Goal: Information Seeking & Learning: Learn about a topic

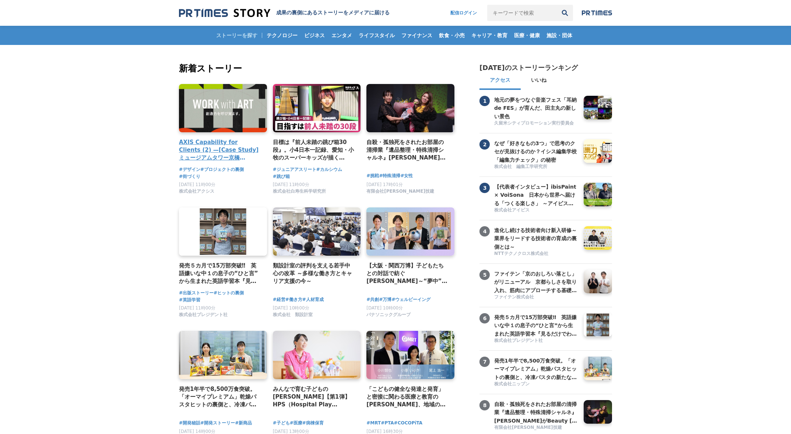
click at [226, 154] on h4 "AXIS Capability for Clients (2) —[Case Study] ミュージアムタワー京橋 「WORK with ART」" at bounding box center [220, 150] width 82 height 24
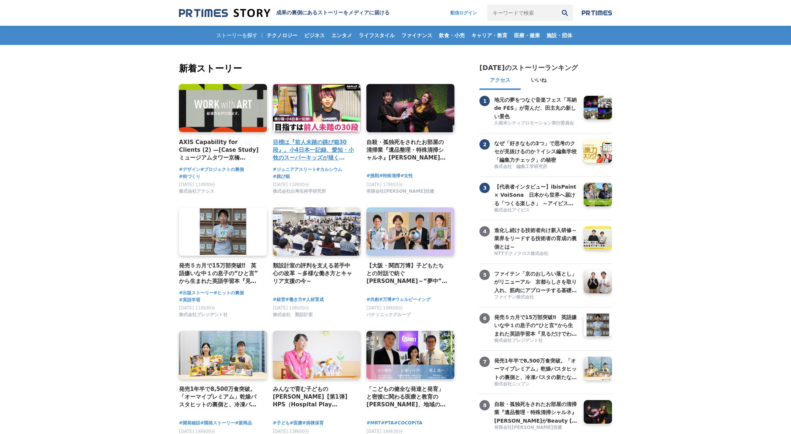
click at [329, 157] on h4 "目標は『前人未踏の跳び箱30段』。小4日本一記録、愛知・小牧のスーパーキッズが描くミライとは？" at bounding box center [314, 150] width 82 height 24
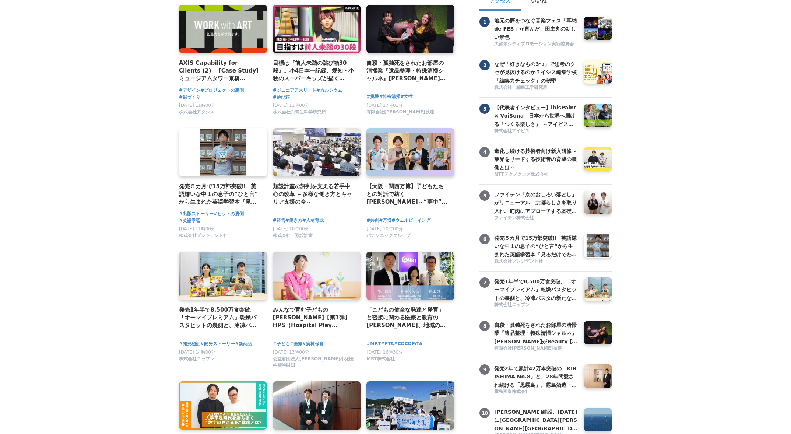
scroll to position [110, 0]
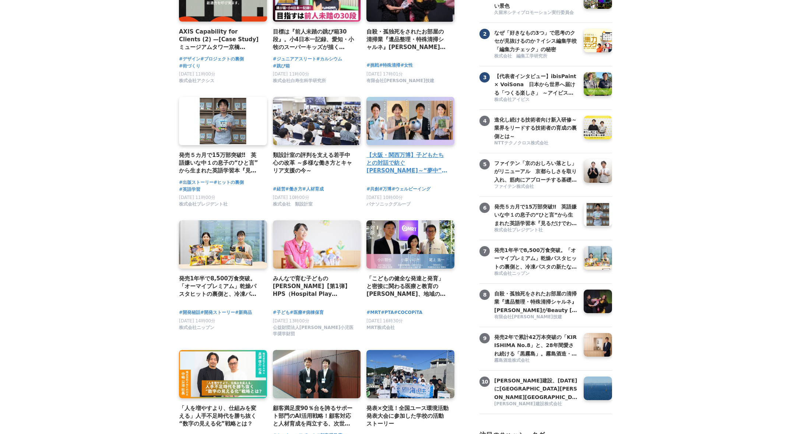
click at [398, 162] on h4 "【大阪・関西万博】子どもたちとの対話で紡ぐ未来～“夢中”の力を育む「Unlock FRプログラム」" at bounding box center [407, 163] width 82 height 24
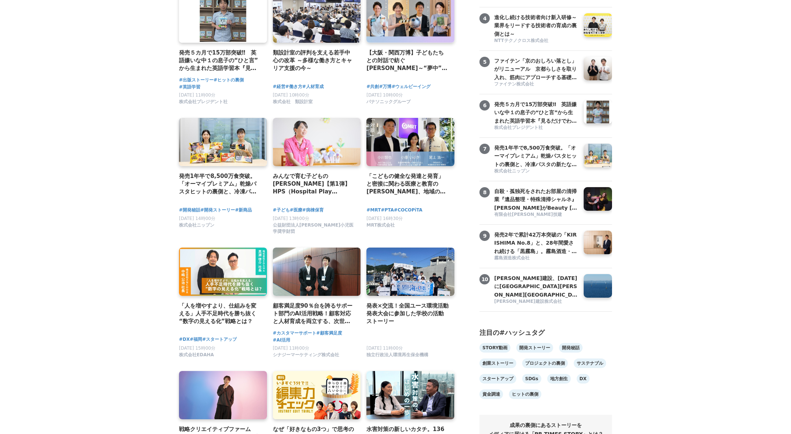
scroll to position [221, 0]
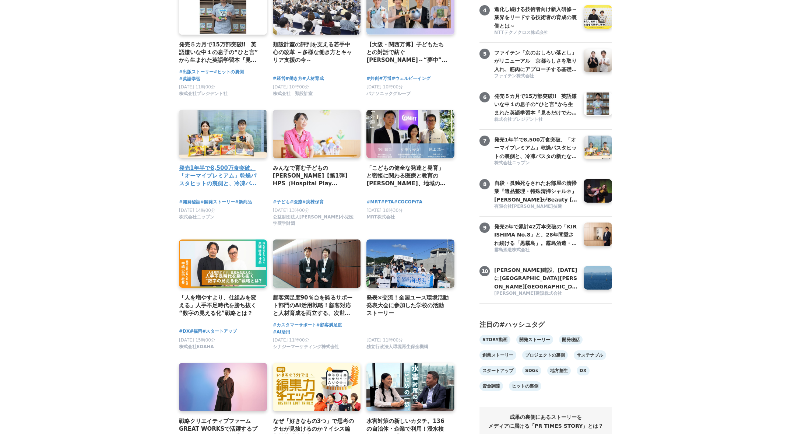
click at [252, 180] on h4 "発売1年半で8,500万食突破。「オーマイプレミアム」乾燥パスタヒットの裏側と、冷凍パスタの新たな挑戦。徹底的な消費者起点で「おいしさ」を追求するニップンの歩み" at bounding box center [220, 176] width 82 height 24
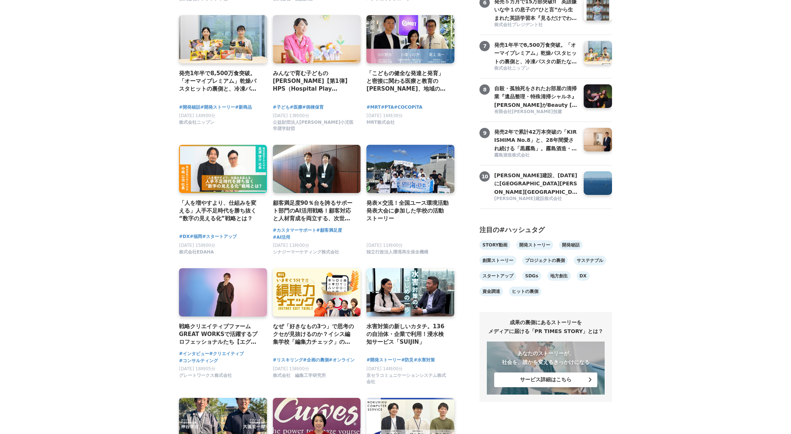
scroll to position [331, 0]
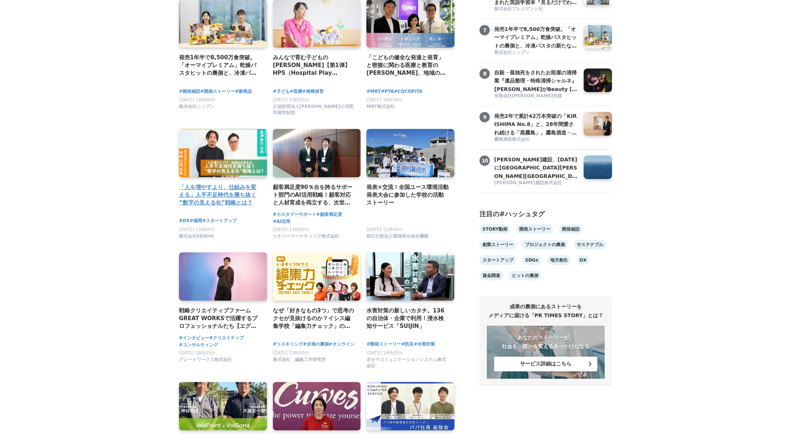
click at [214, 148] on link at bounding box center [223, 153] width 92 height 51
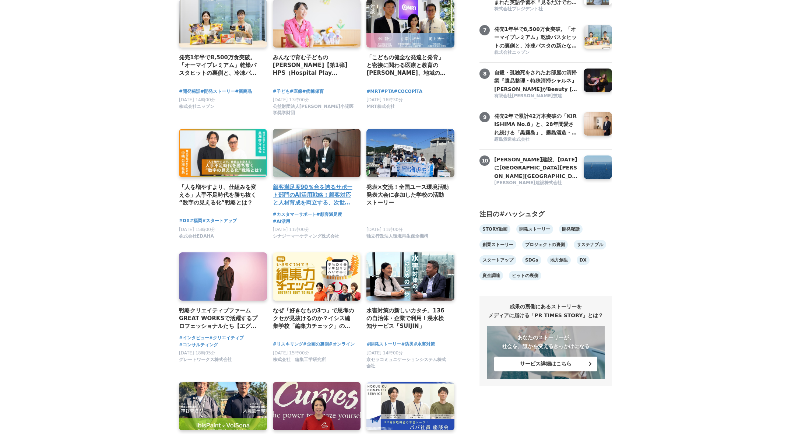
click at [324, 196] on h4 "顧客満足度90％台を誇るサポート部門のAI活用戦略！顧客対応と人材育成を両立する、次世代コンタクトセンターへの変革｜コンタクトセンター・アワード2025参加レ…" at bounding box center [314, 195] width 82 height 24
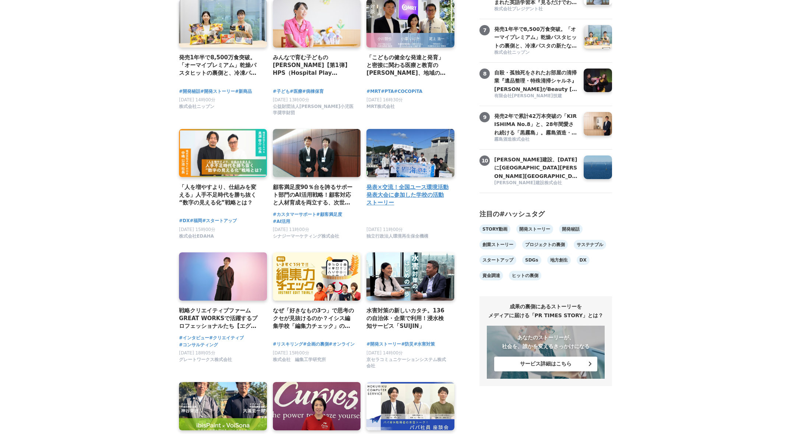
click at [431, 190] on h4 "発表×交流！全国ユース環境活動発表大会に参加した学校の活動ストーリー" at bounding box center [407, 195] width 82 height 24
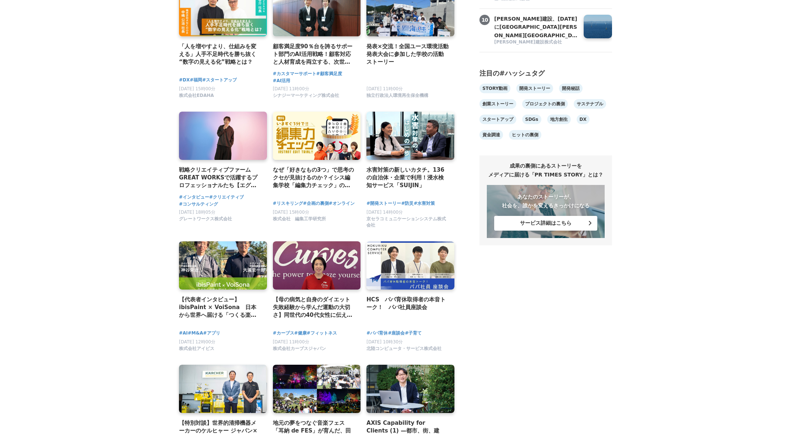
scroll to position [479, 0]
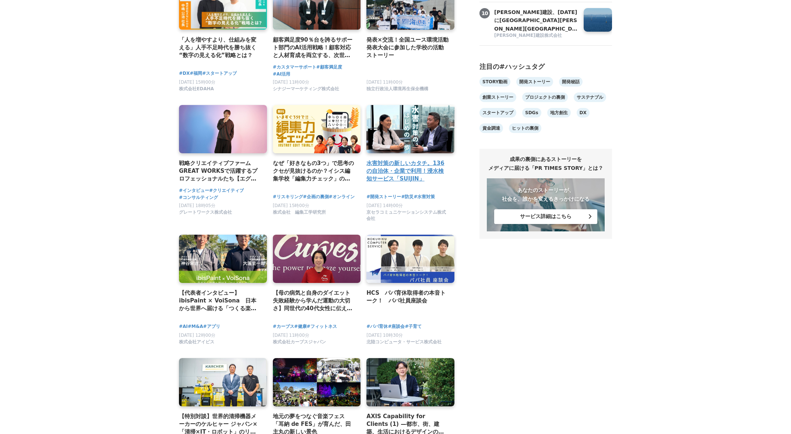
click at [416, 164] on h4 "水害対策の新しいカタチ。136の自治体・企業で利用！浸水検知サービス「SUIJIN」" at bounding box center [407, 171] width 82 height 24
click at [85, 178] on main "新着ストーリー AXIS Capability for Clients (2) —[Case Study] ミュージアムタワー京橋 「WORK with AR…" at bounding box center [395, 353] width 791 height 1575
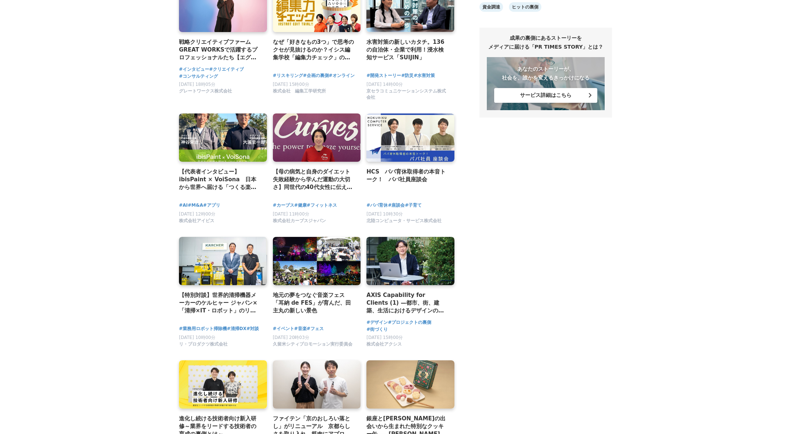
scroll to position [626, 0]
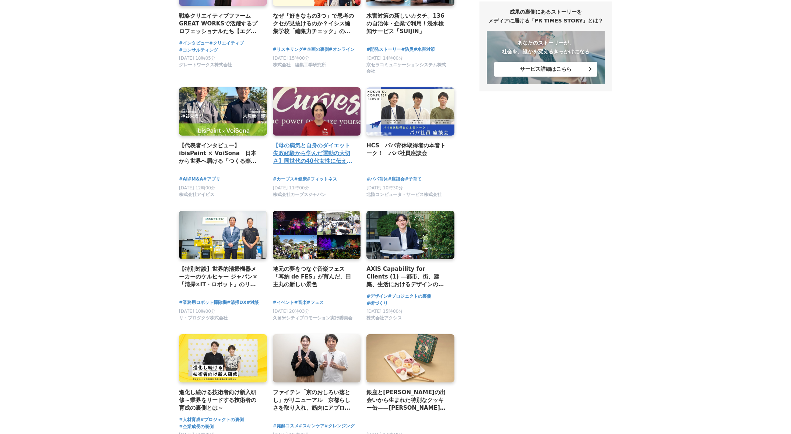
click at [330, 154] on h4 "【母の病気と自身のダイエット失敗経験から学んだ運動の大切さ】同世代の40代女性に伝えたいこと" at bounding box center [314, 153] width 82 height 24
click at [66, 138] on main "新着ストーリー AXIS Capability for Clients (2) —[Case Study] ミュージアムタワー京橋 「WORK with AR…" at bounding box center [395, 206] width 791 height 1575
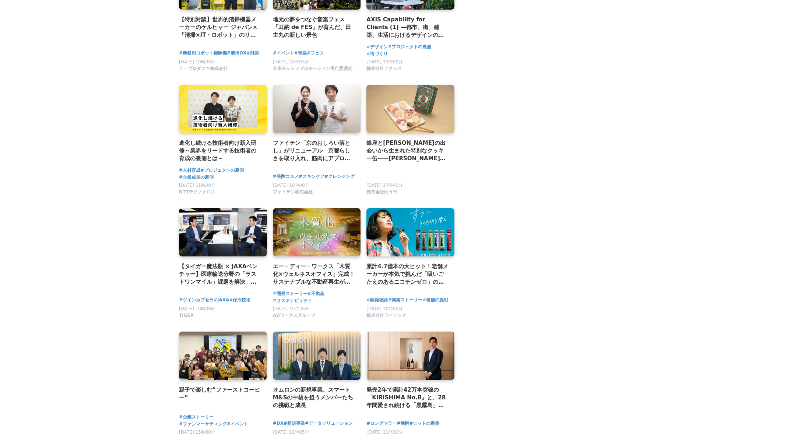
scroll to position [884, 0]
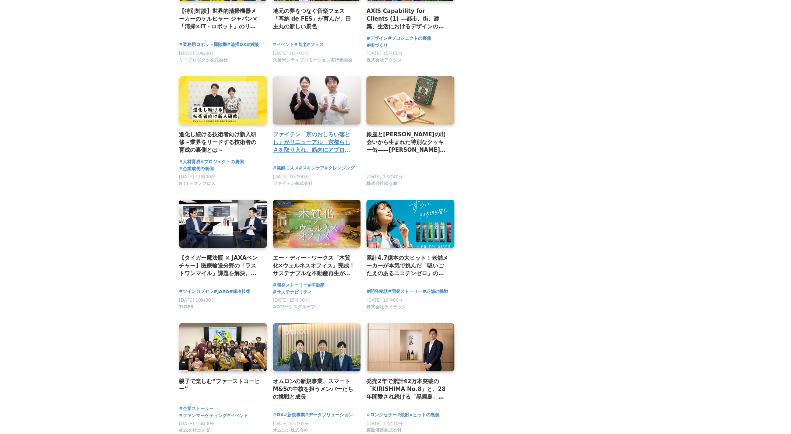
click at [319, 131] on h2 "ファイテン「京のおしろい落とし」がリニューアル　京都らしさを取り入れ、筋肉にアプローチする基礎化粧品が完成" at bounding box center [314, 142] width 82 height 24
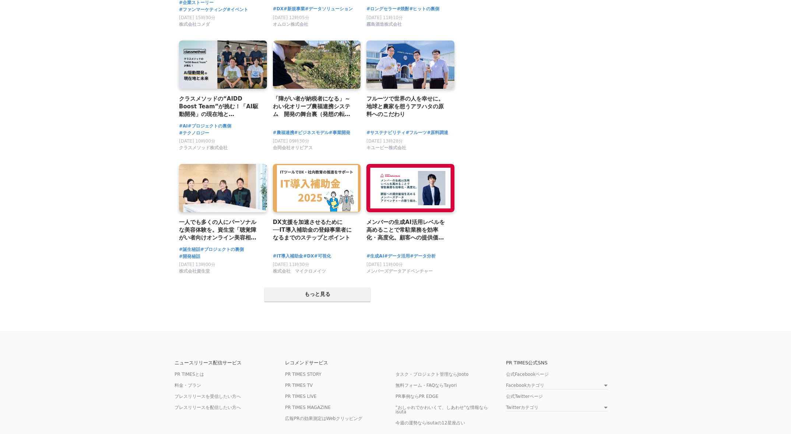
scroll to position [1325, 0]
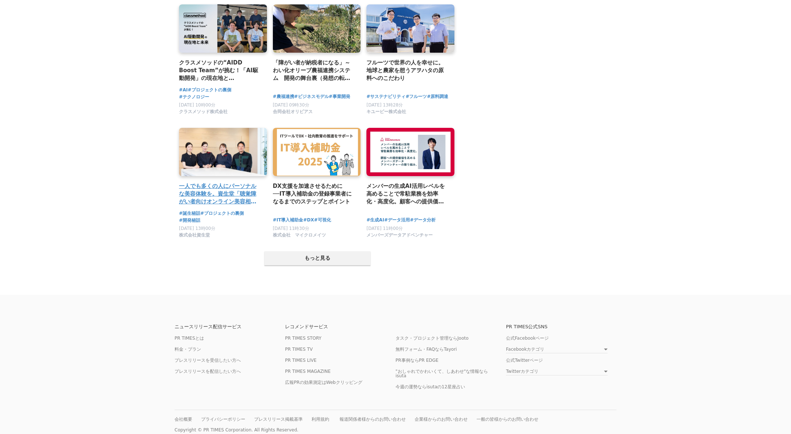
click at [243, 189] on h2 "一人でも多くの人にパーソナルな美容体験を。資生堂「聴覚障がい者向けオンライン美容相談サービス」" at bounding box center [220, 194] width 82 height 24
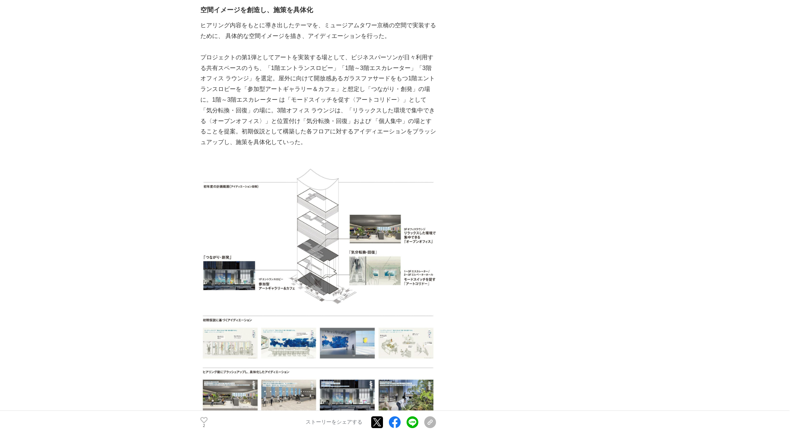
scroll to position [1657, 0]
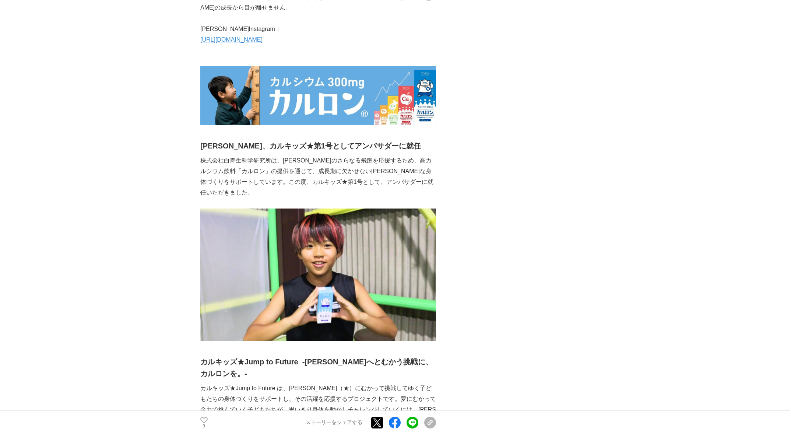
scroll to position [2761, 0]
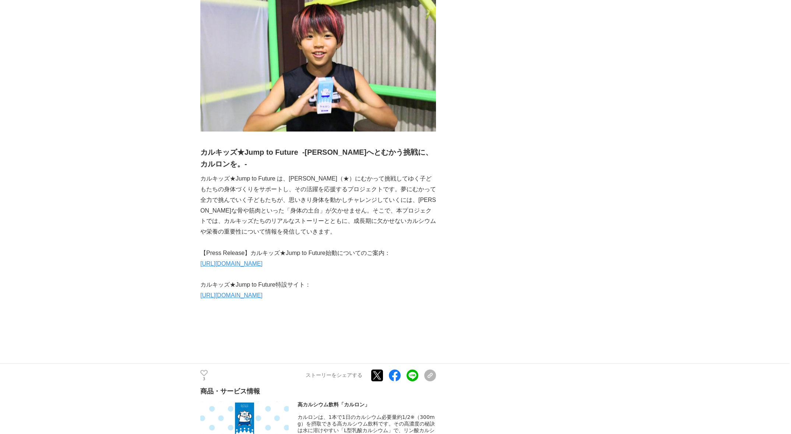
scroll to position [2872, 0]
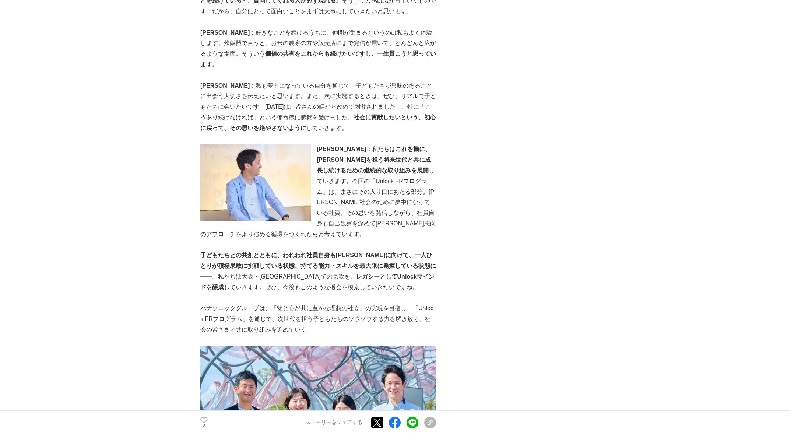
scroll to position [2798, 0]
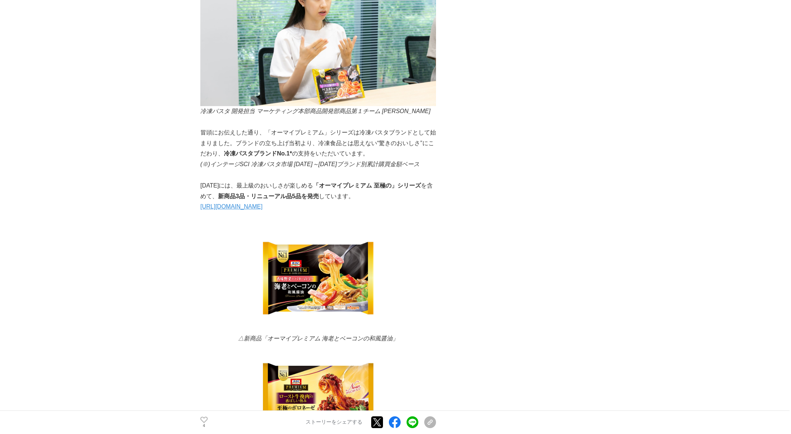
scroll to position [1804, 0]
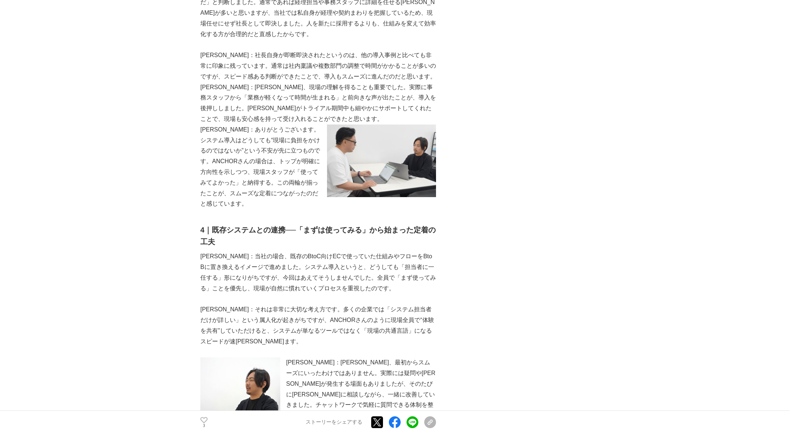
scroll to position [1031, 0]
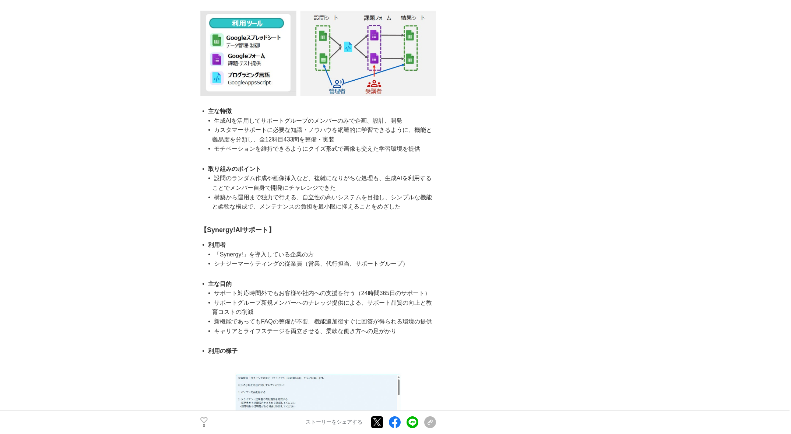
scroll to position [2099, 0]
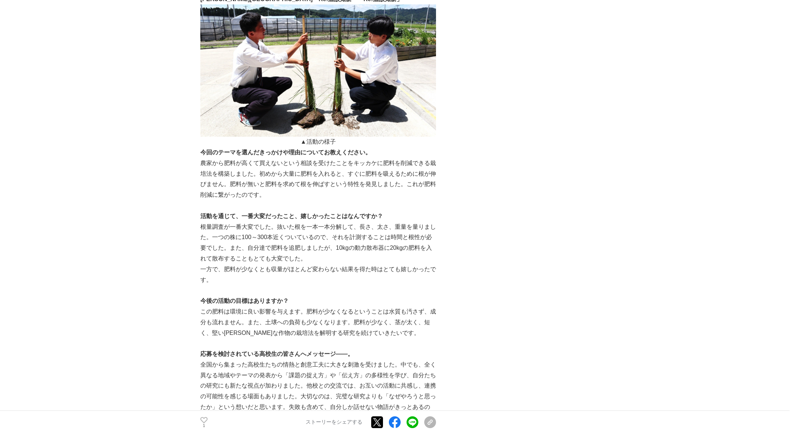
scroll to position [810, 0]
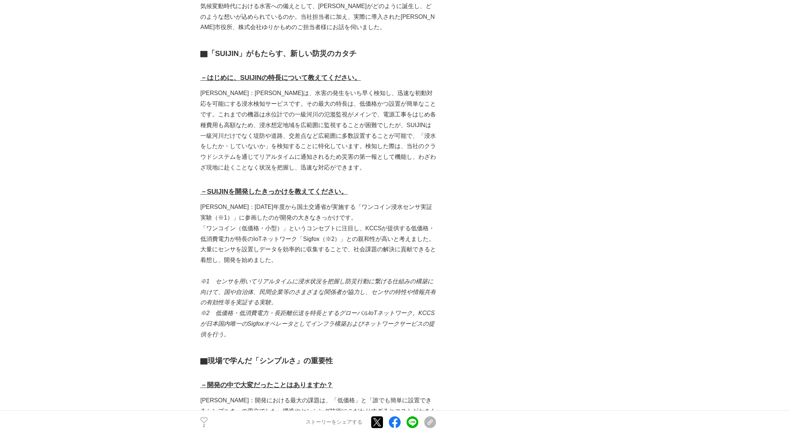
scroll to position [479, 0]
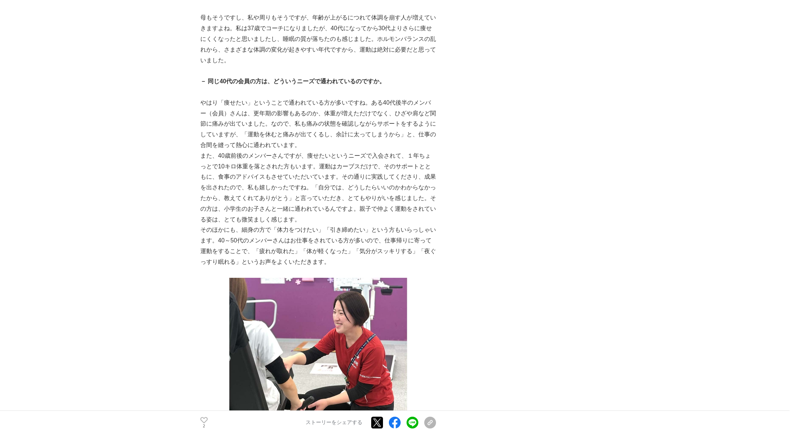
scroll to position [920, 0]
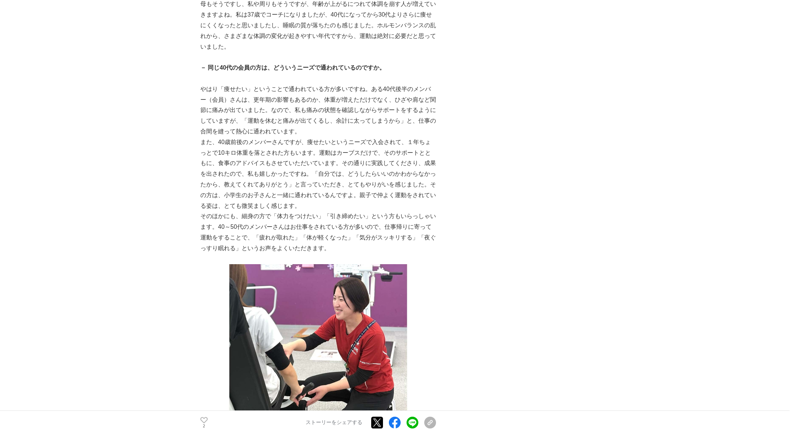
drag, startPoint x: 77, startPoint y: 95, endPoint x: 87, endPoint y: 78, distance: 19.3
click at [78, 91] on main "【母の病気と自身のダイエット失敗経験から学んだ運動の大切さ】同世代の40代女性に伝えたいこと カーブス #カーブス #健康 2 2 2" at bounding box center [395, 350] width 791 height 2453
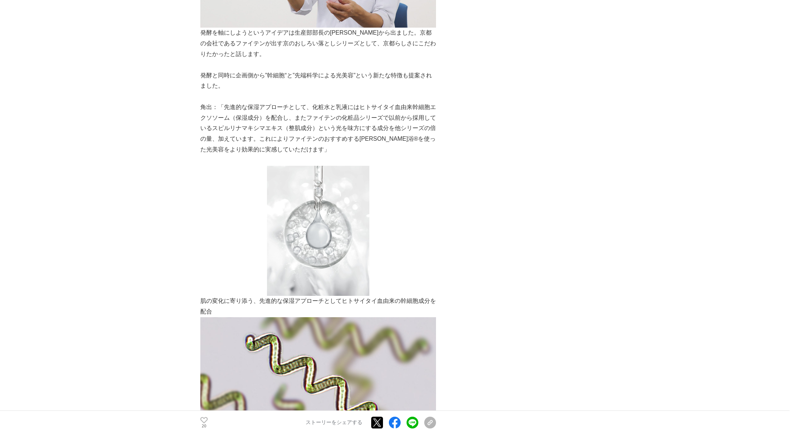
scroll to position [1436, 0]
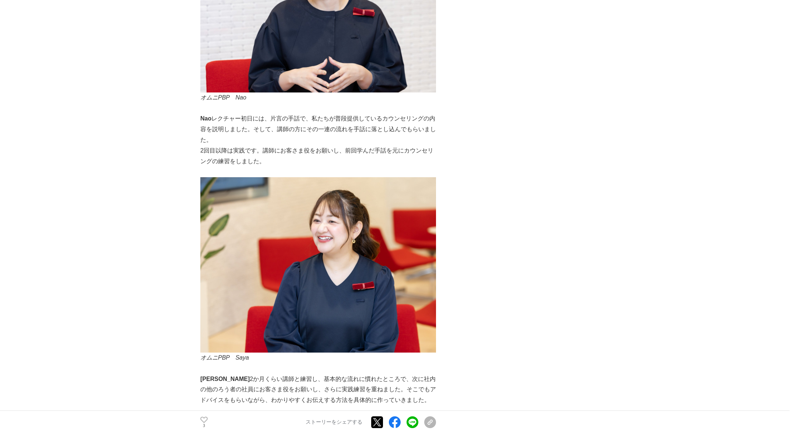
scroll to position [1730, 0]
